Goal: Task Accomplishment & Management: Manage account settings

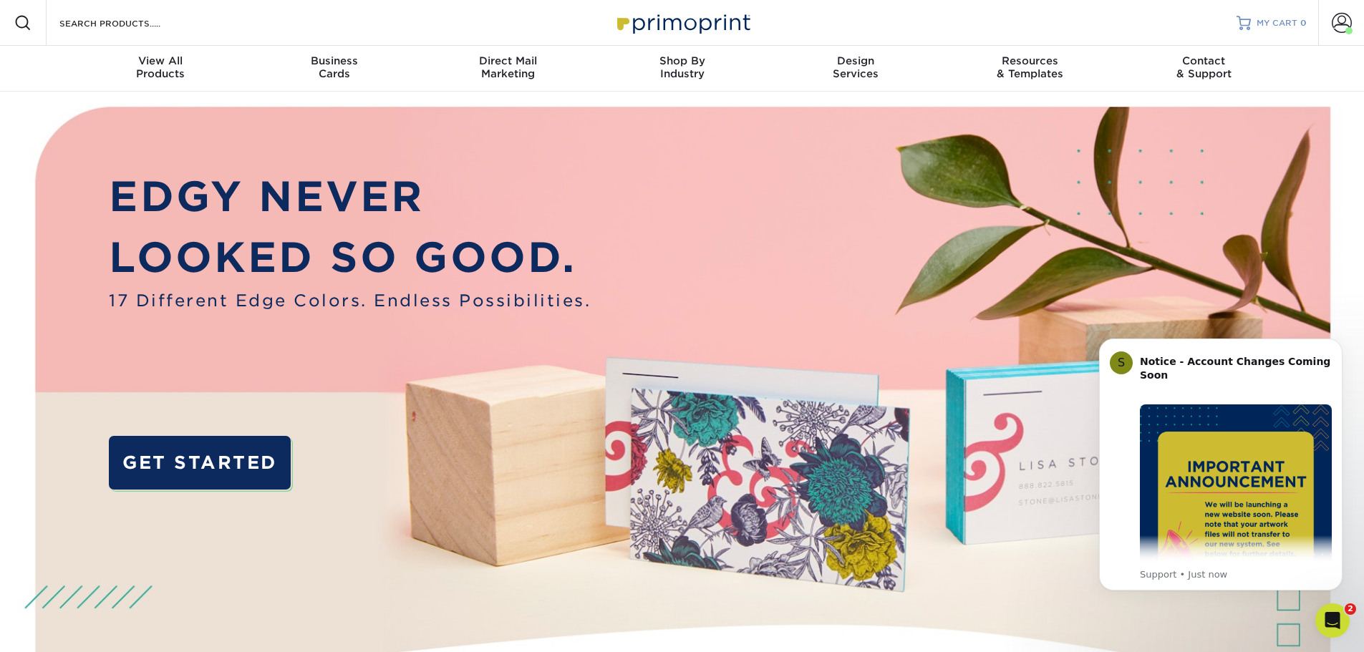
click at [1295, 26] on span "MY CART" at bounding box center [1276, 23] width 41 height 12
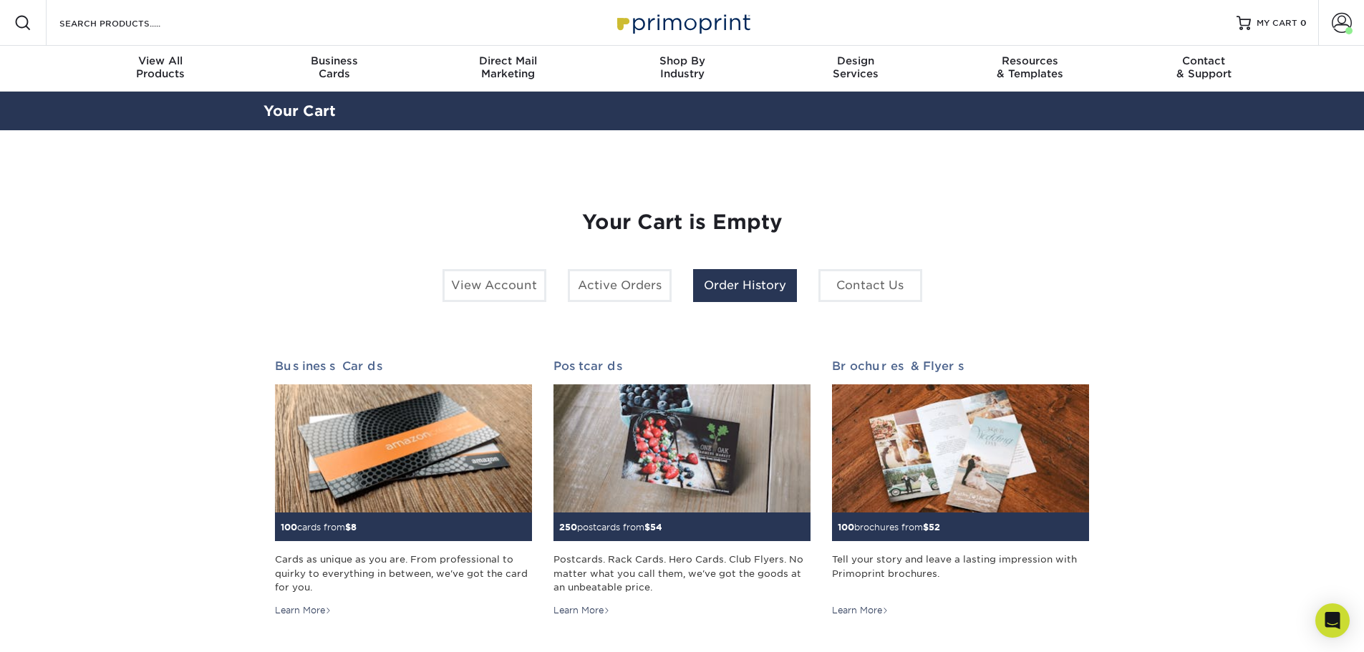
click at [734, 288] on link "Order History" at bounding box center [745, 285] width 104 height 33
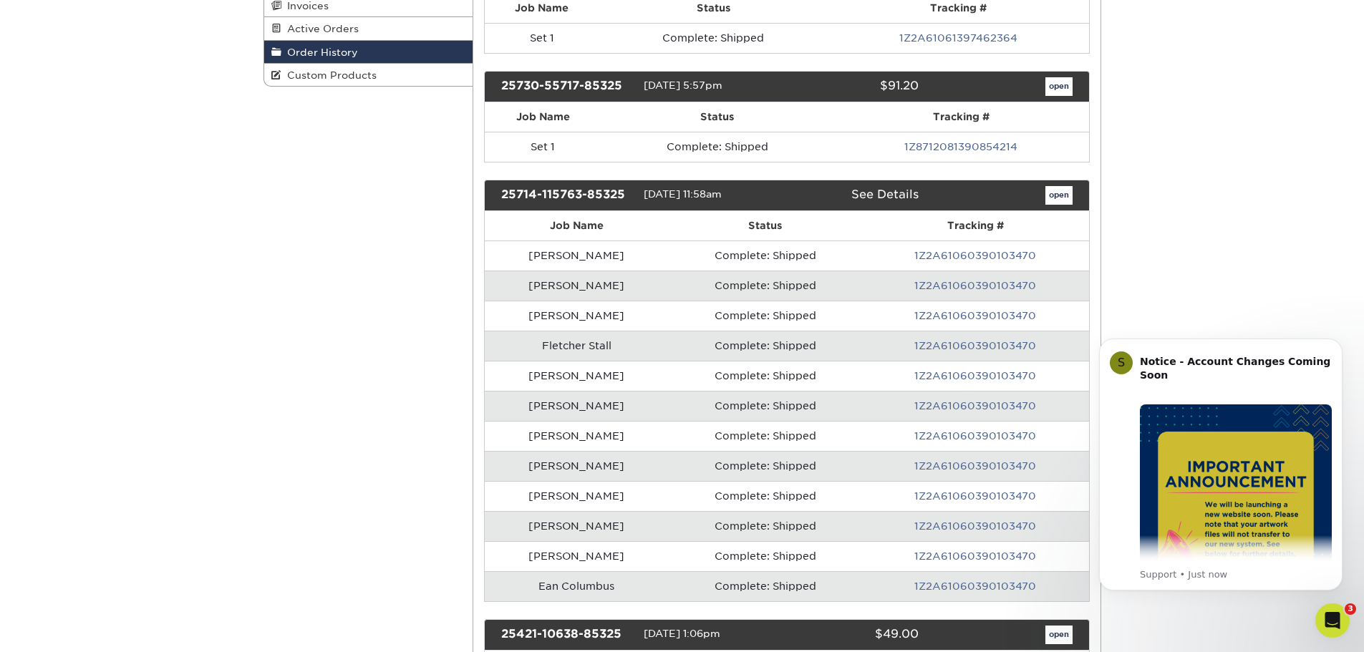
scroll to position [215, 0]
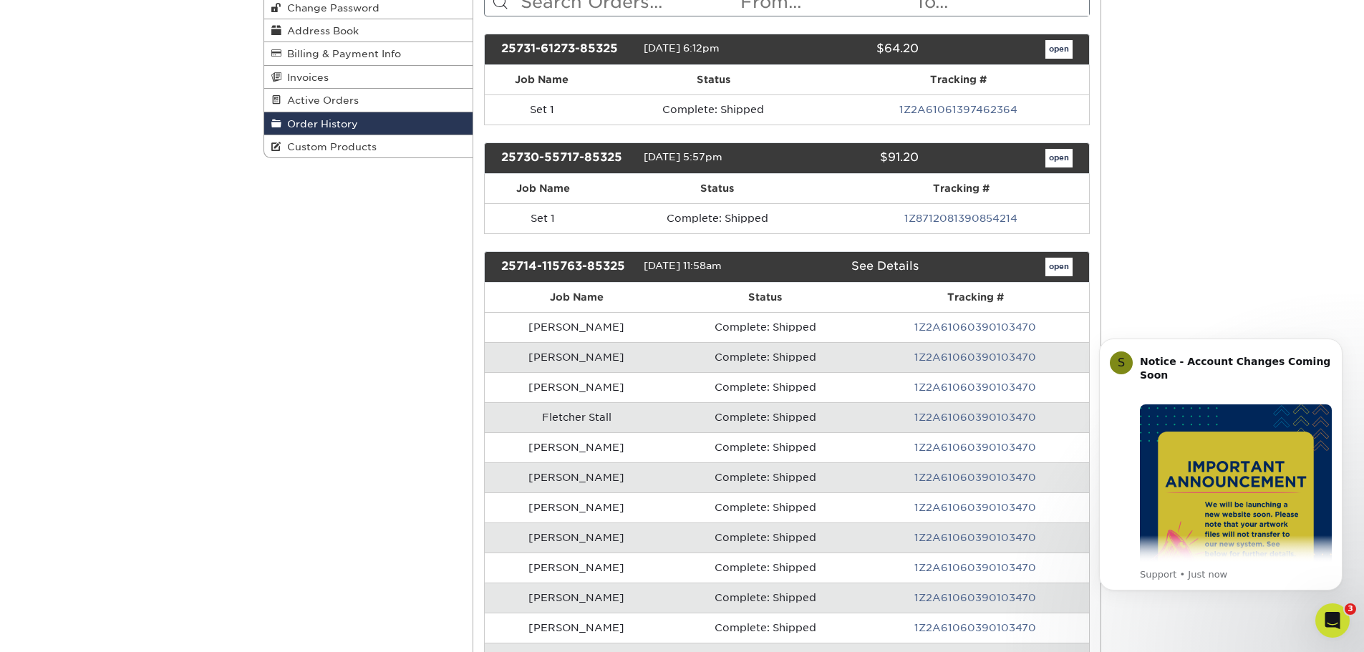
click at [866, 268] on link "See Details" at bounding box center [884, 266] width 67 height 14
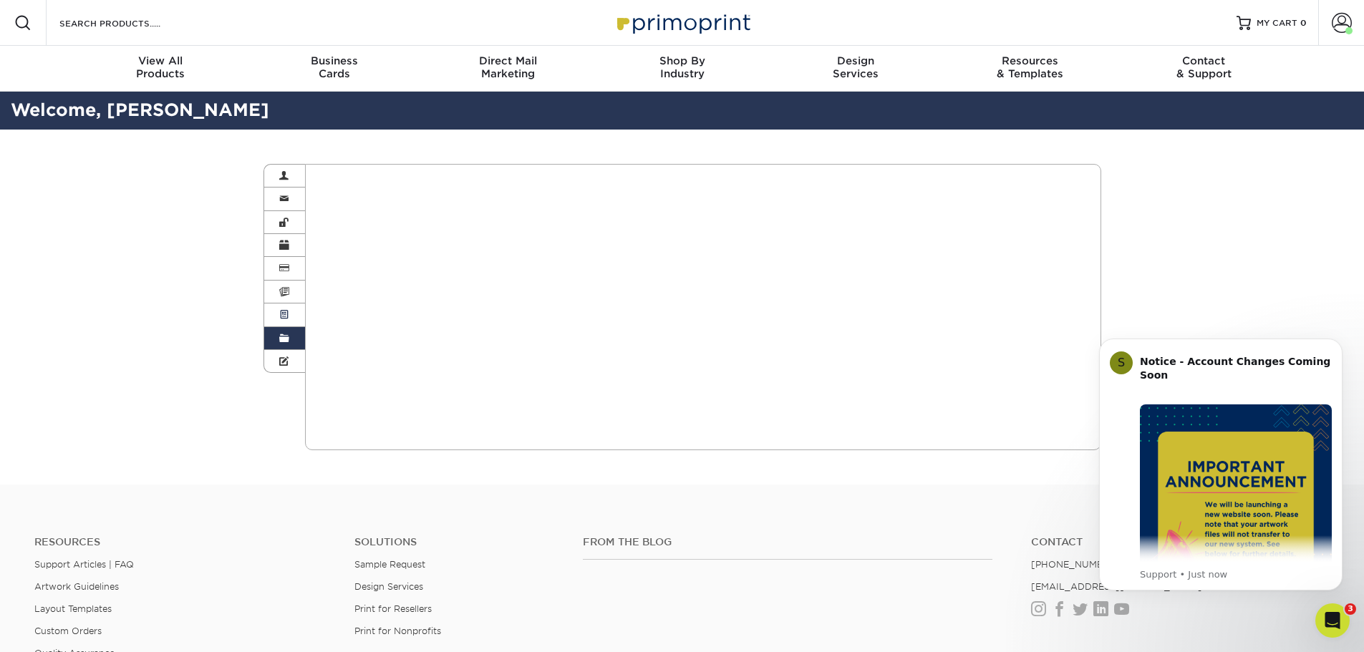
click at [281, 315] on span at bounding box center [284, 314] width 10 height 11
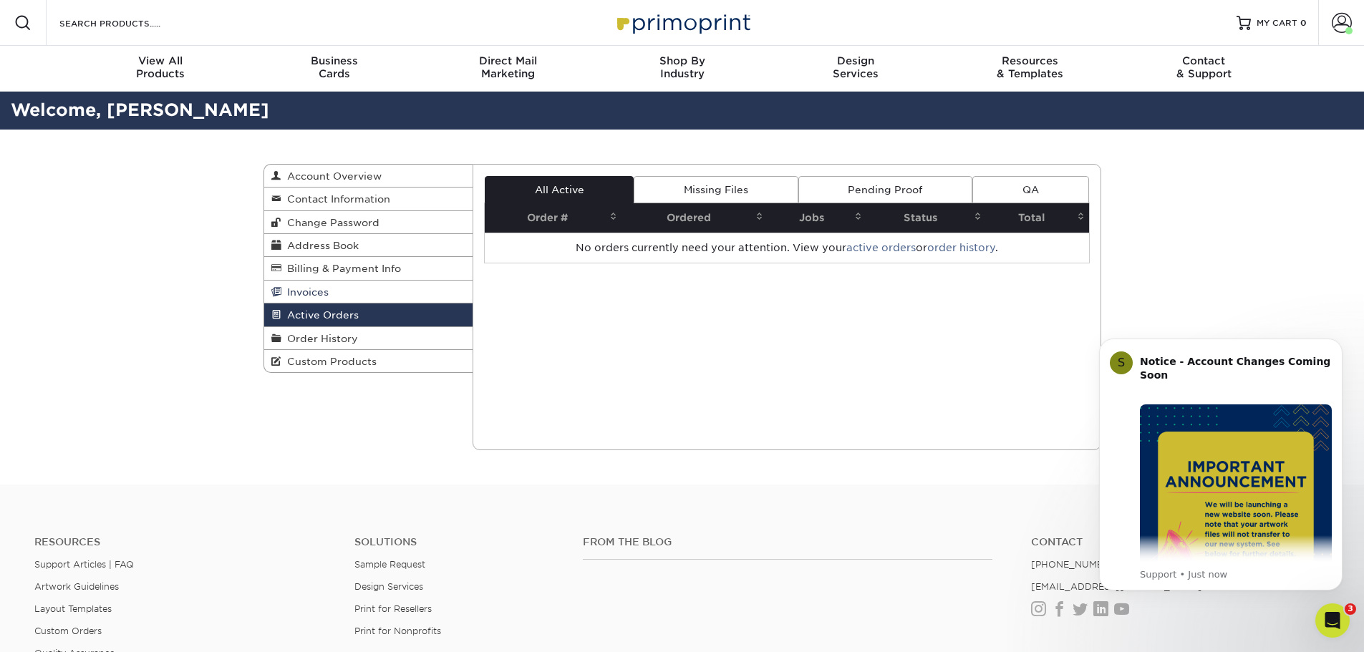
click at [296, 291] on span "Invoices" at bounding box center [304, 291] width 47 height 11
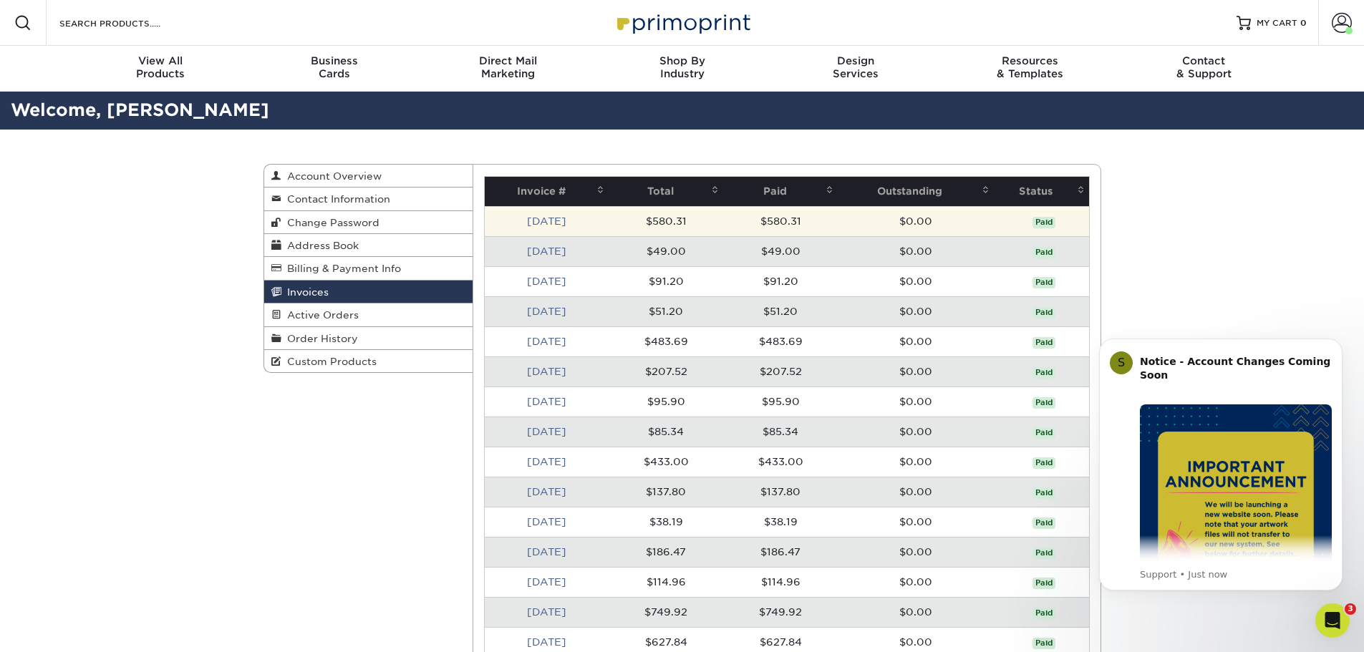
click at [696, 224] on td "$580.31" at bounding box center [665, 221] width 115 height 30
click at [661, 224] on td "$580.31" at bounding box center [665, 221] width 115 height 30
click at [562, 221] on link "Jul 2025" at bounding box center [546, 220] width 39 height 11
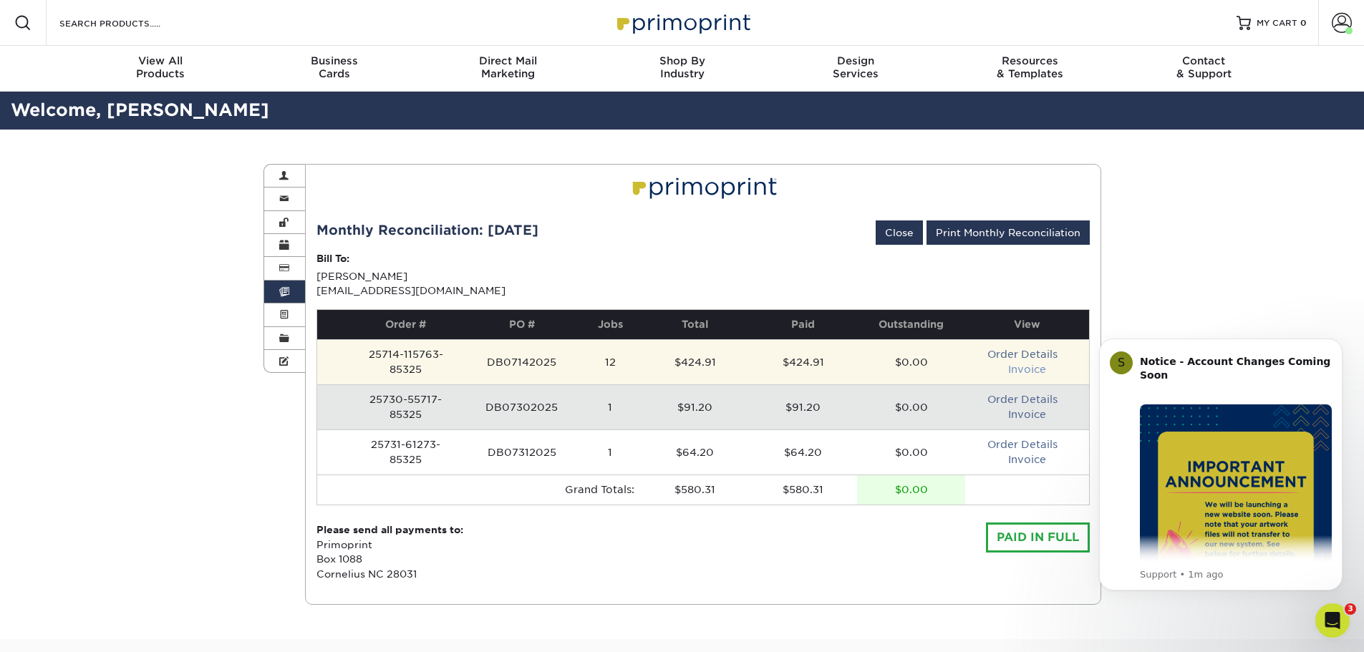
click at [1038, 370] on link "Invoice" at bounding box center [1027, 369] width 38 height 11
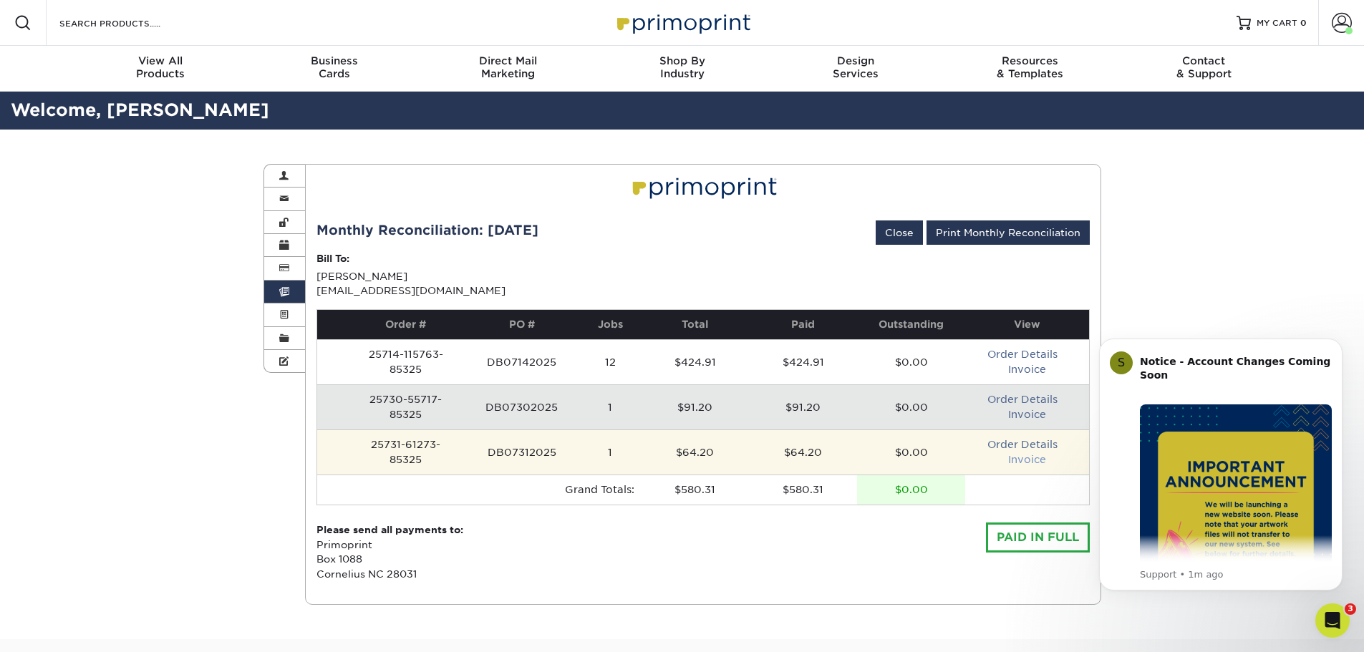
click at [1023, 462] on link "Invoice" at bounding box center [1027, 459] width 38 height 11
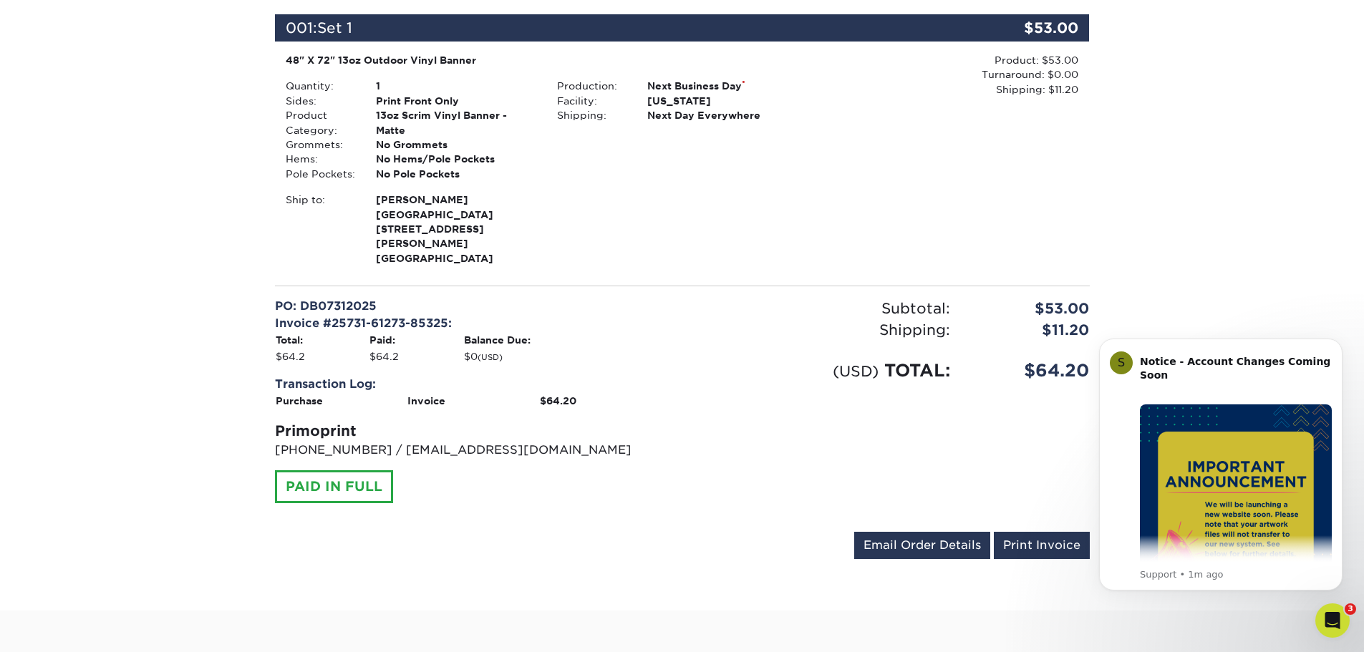
scroll to position [286, 0]
